Goal: Information Seeking & Learning: Learn about a topic

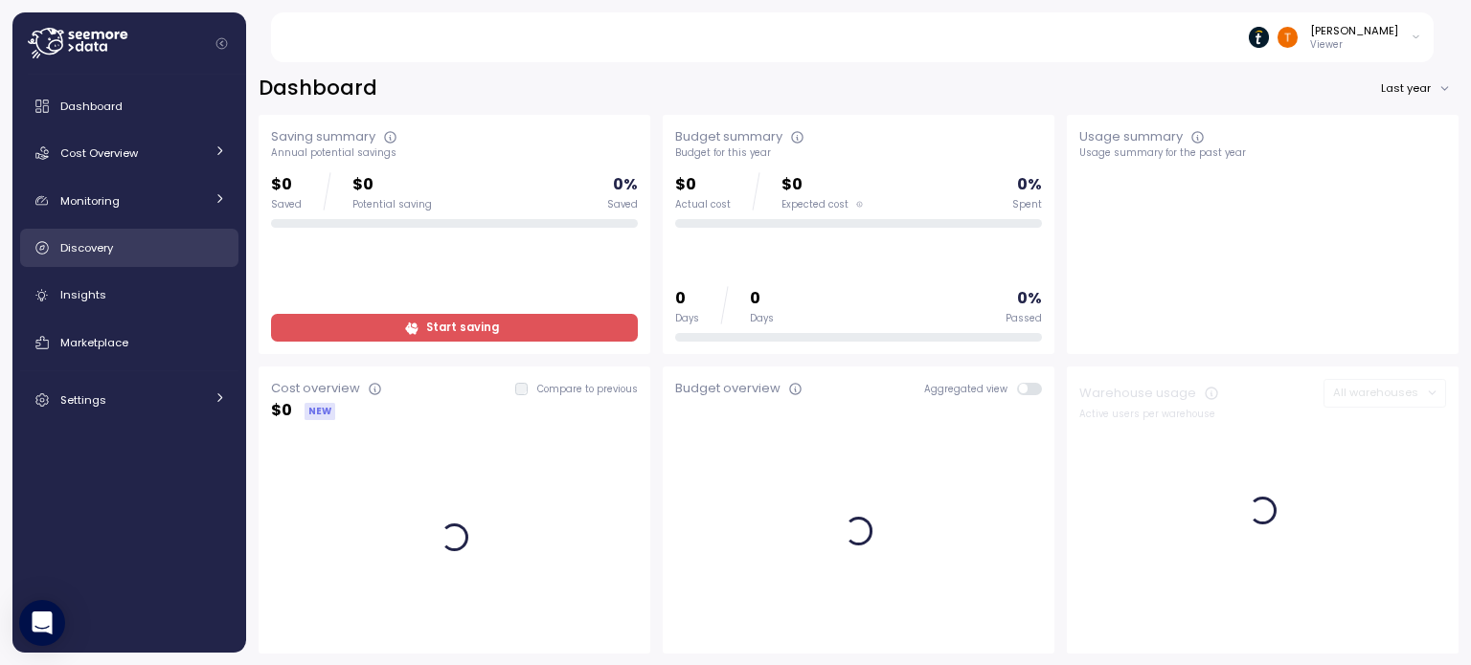
click at [139, 263] on link "Discovery" at bounding box center [129, 248] width 218 height 38
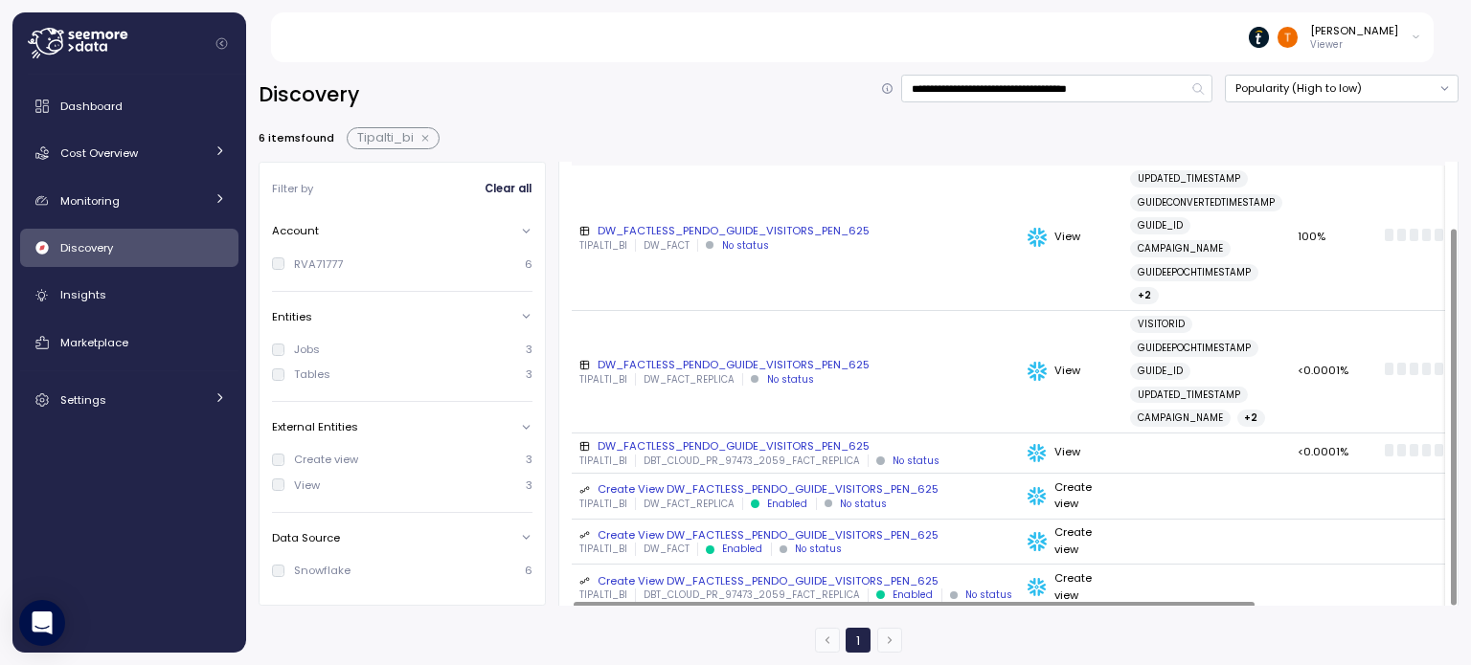
scroll to position [77, 0]
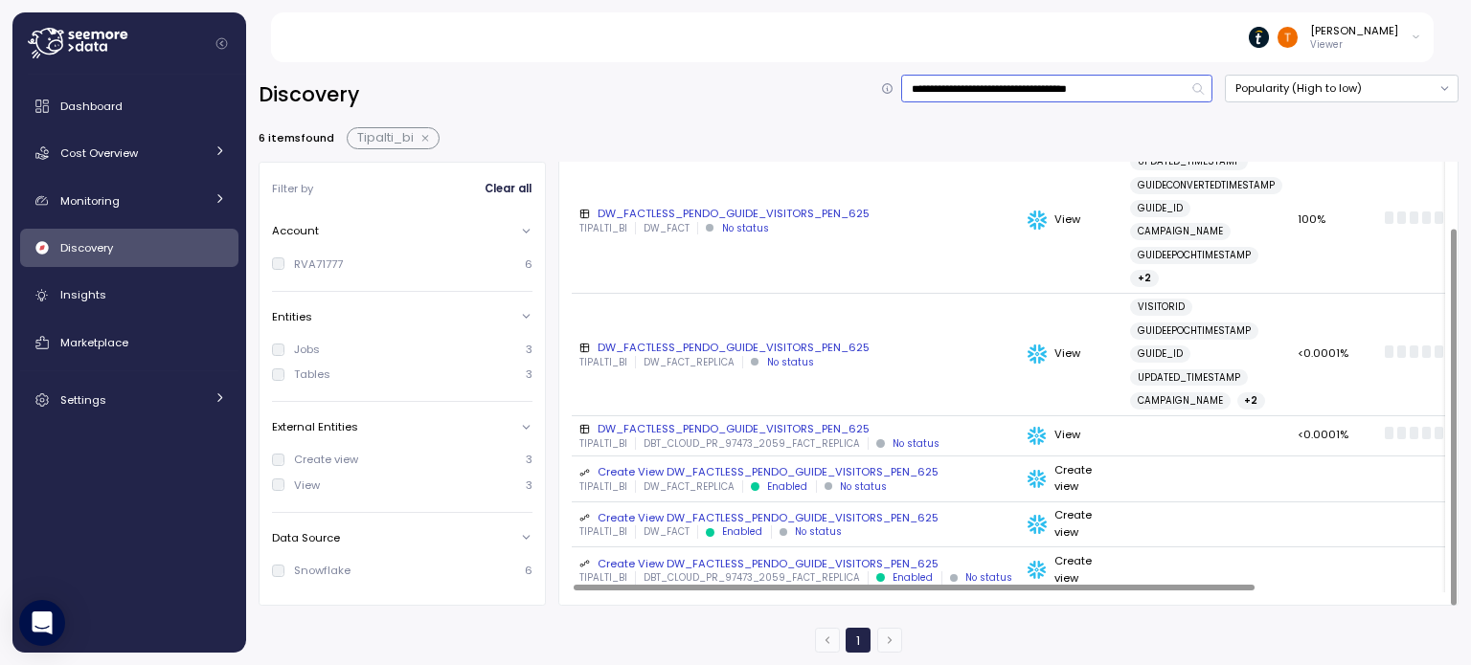
click at [1036, 83] on input "**********" at bounding box center [1056, 89] width 311 height 28
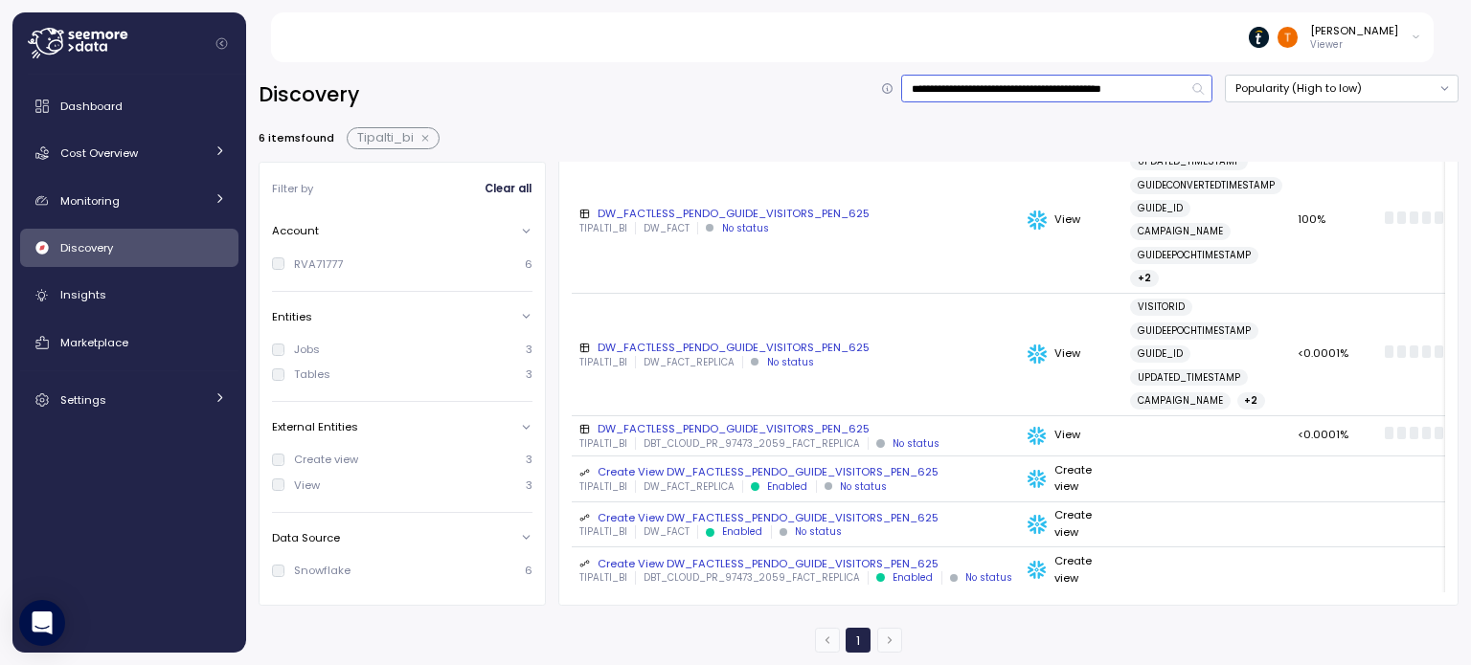
scroll to position [0, 46]
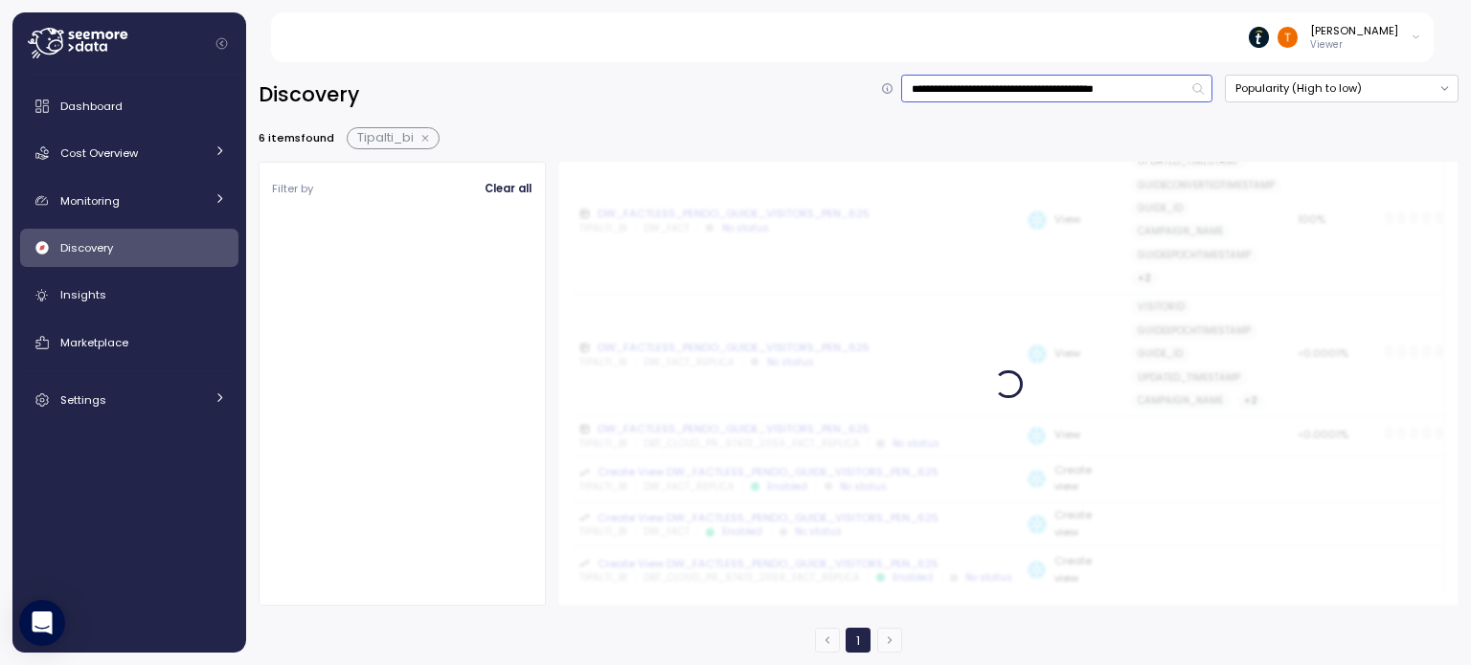
scroll to position [0, 35]
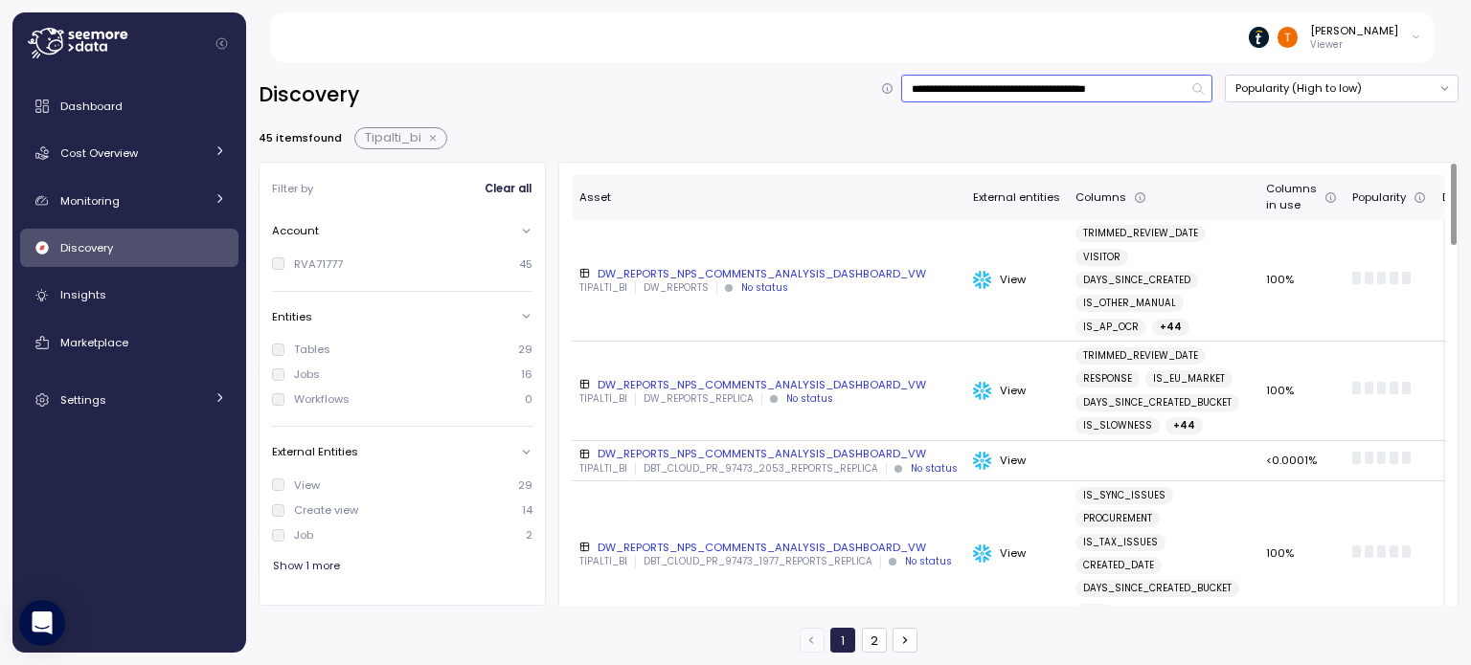
type input "**********"
click at [843, 281] on div "DW_REPORTS_NPS_COMMENTS_ANALYSIS_DASHBOARD_VW" at bounding box center [768, 273] width 378 height 15
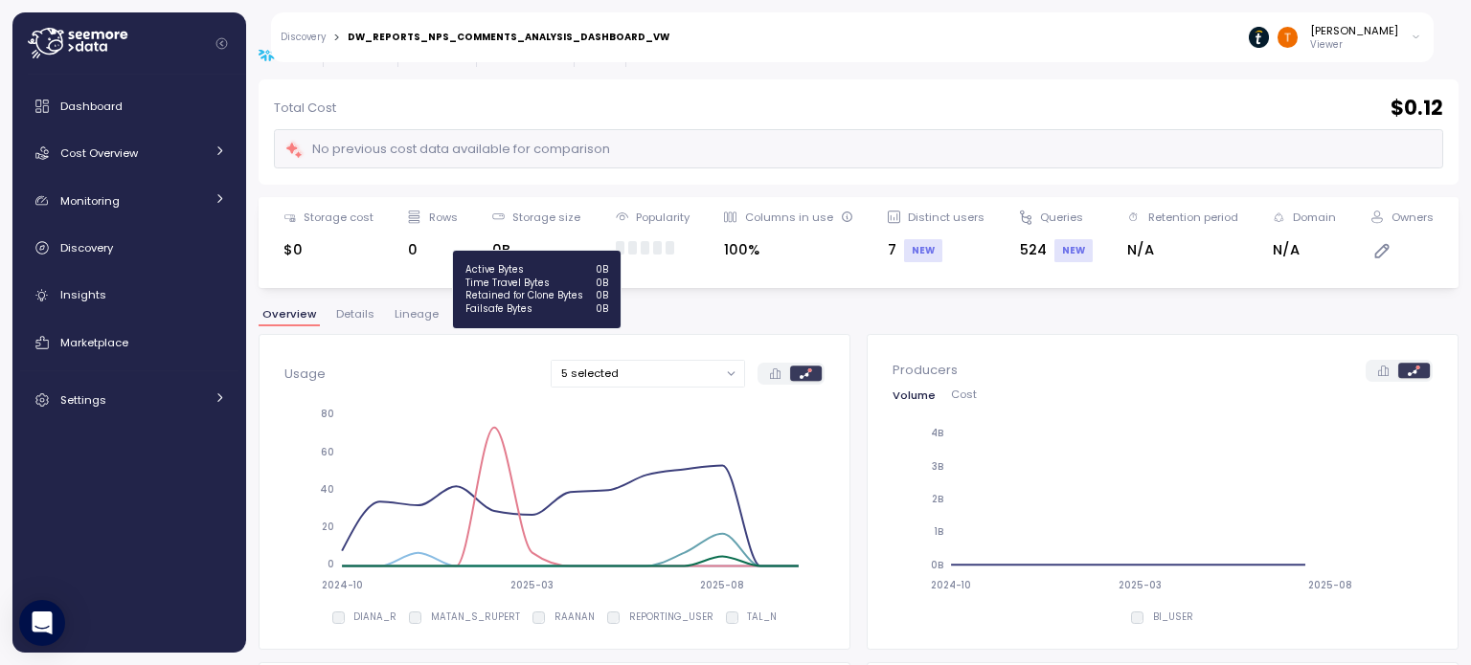
scroll to position [96, 0]
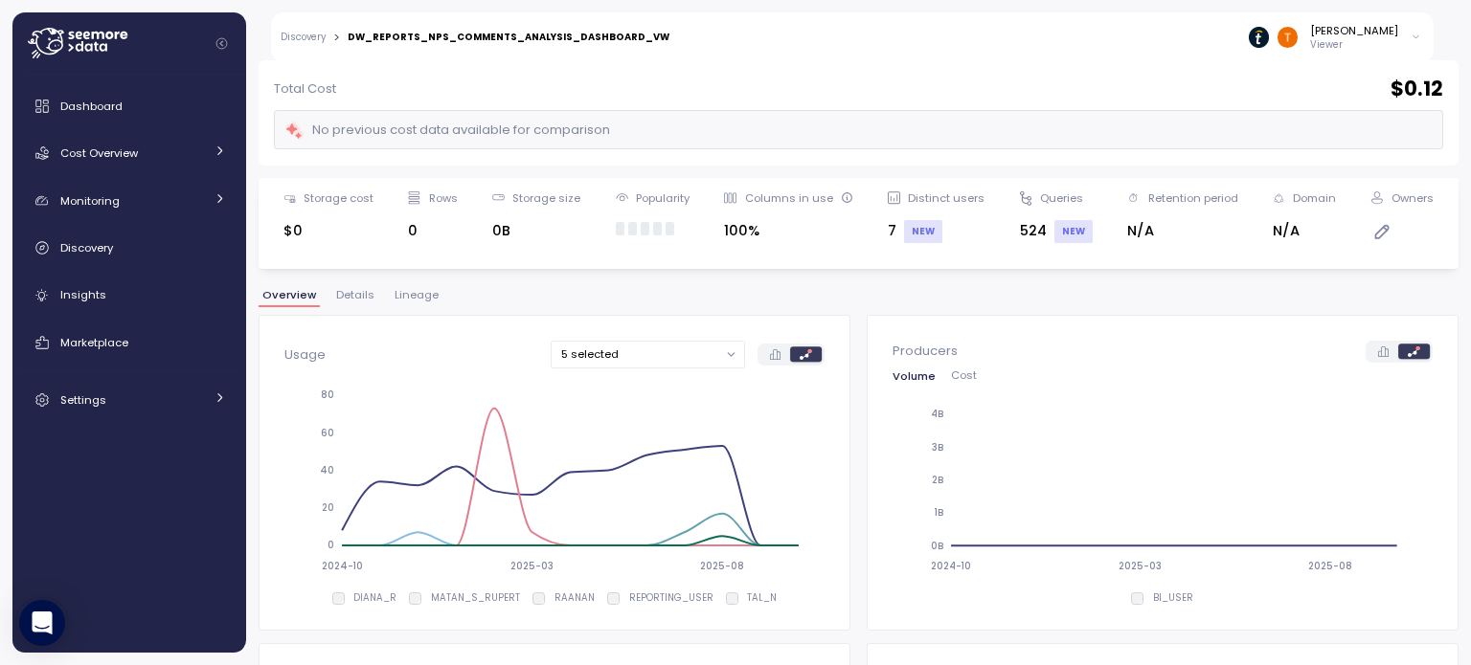
click at [411, 299] on span "Lineage" at bounding box center [416, 295] width 44 height 11
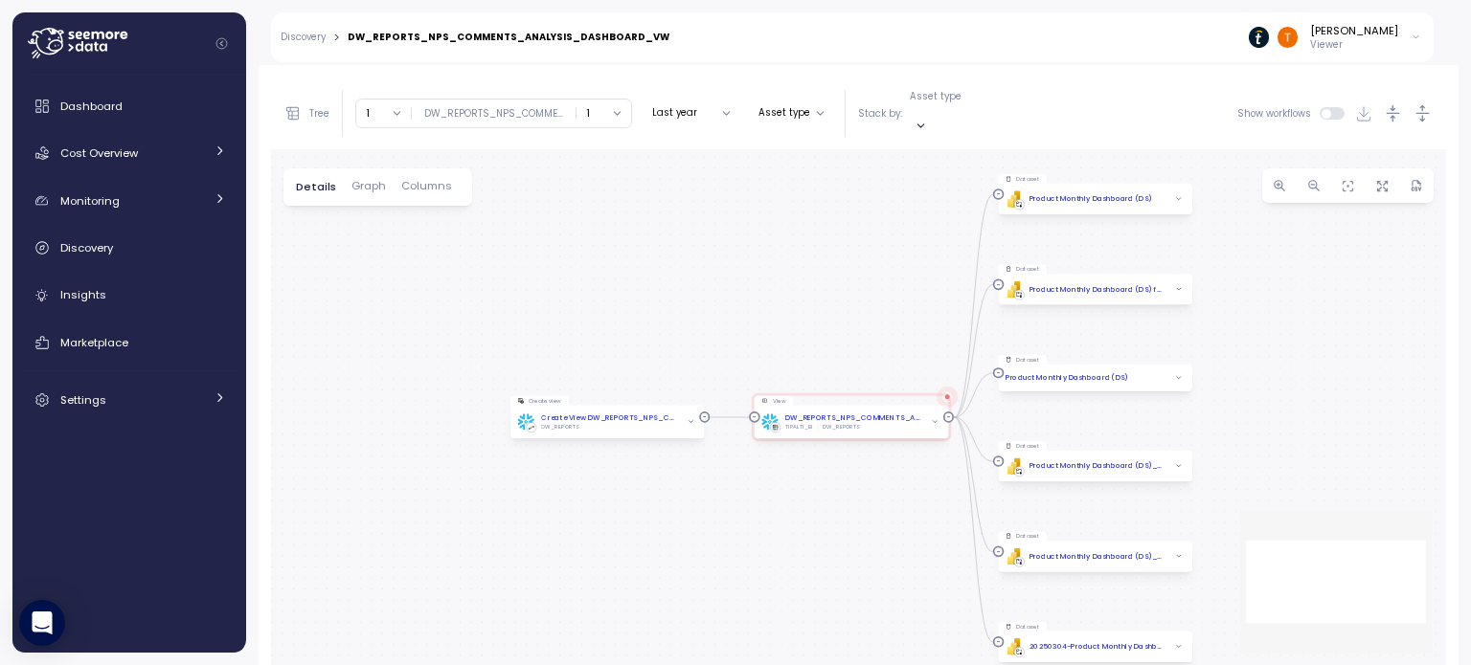
scroll to position [360, 0]
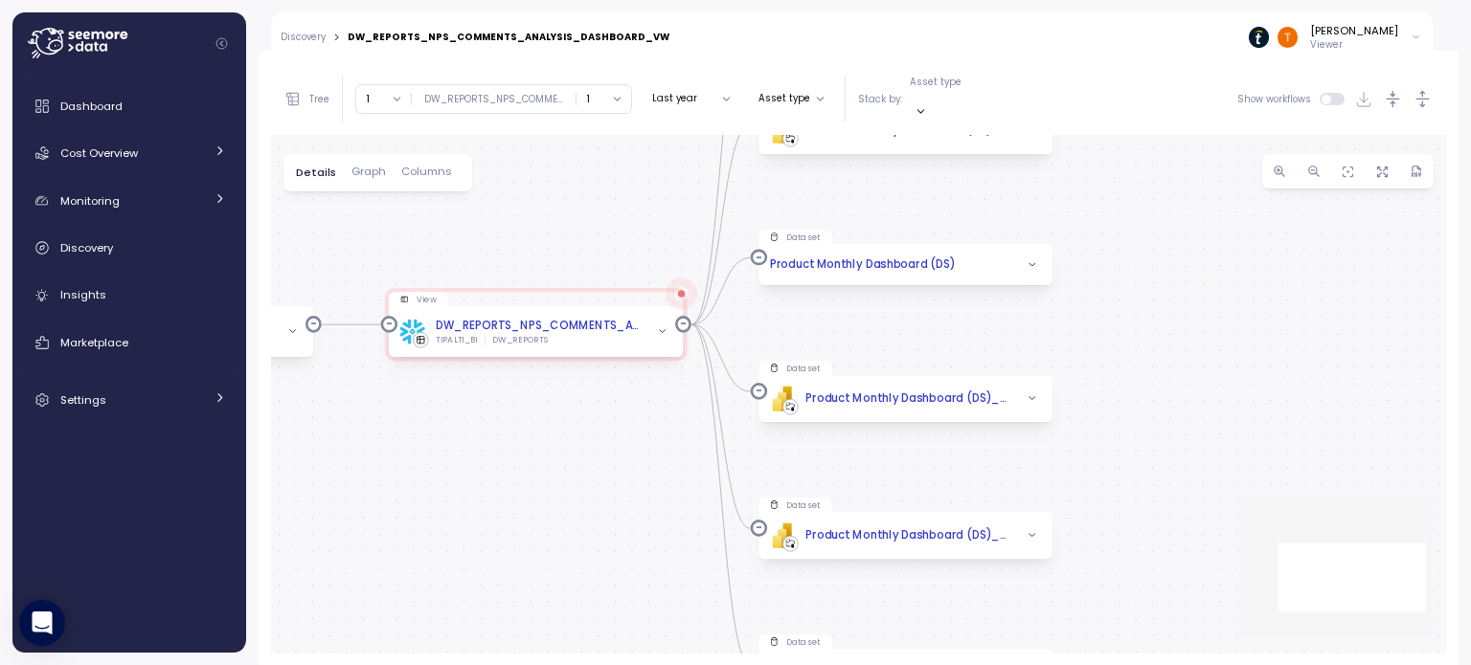
drag, startPoint x: 907, startPoint y: 303, endPoint x: 598, endPoint y: 190, distance: 328.7
click at [598, 190] on div "Create view Create View DW_REPORTS_NPS_COMMENTS_ANALYSIS_DASHBOARD_VW DW_REPORT…" at bounding box center [858, 394] width 1175 height 519
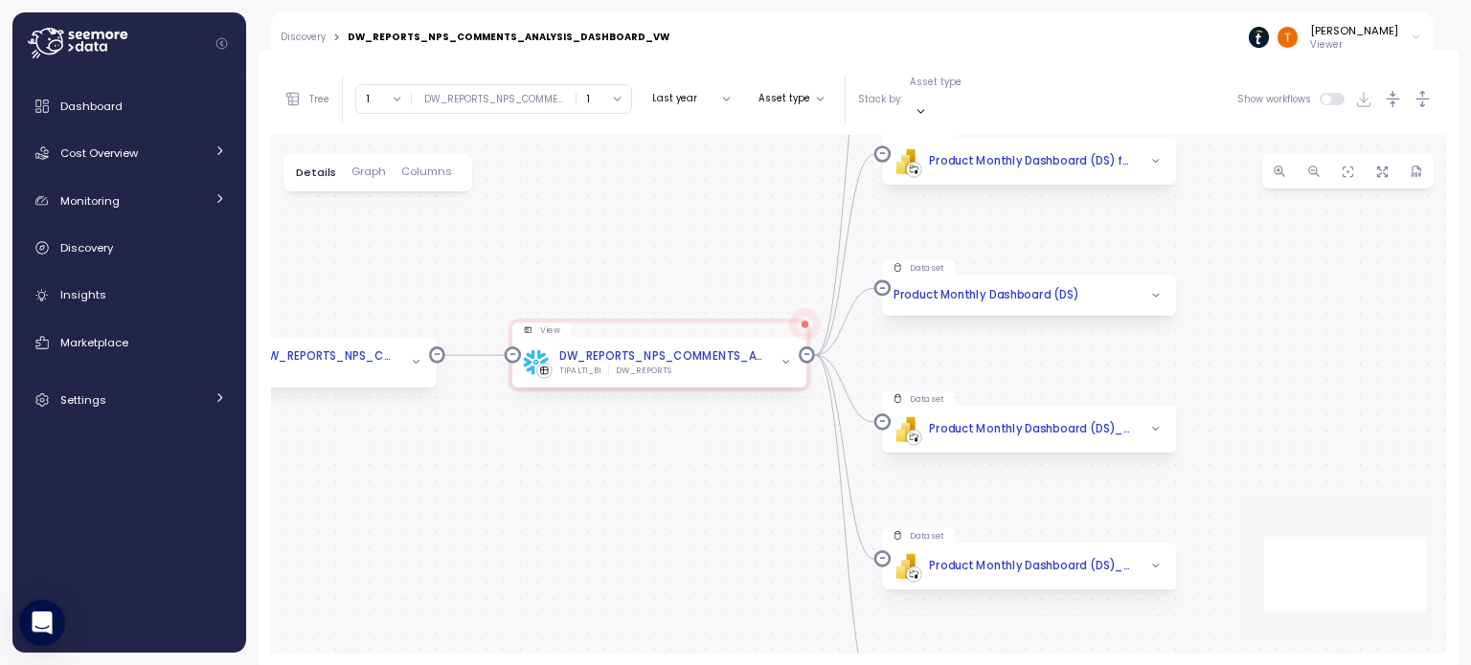
drag, startPoint x: 578, startPoint y: 213, endPoint x: 716, endPoint y: 250, distance: 142.6
click at [712, 248] on div "Create view Create View DW_REPORTS_NPS_COMMENTS_ANALYSIS_DASHBOARD_VW DW_REPORT…" at bounding box center [858, 394] width 1175 height 519
